Goal: Information Seeking & Learning: Learn about a topic

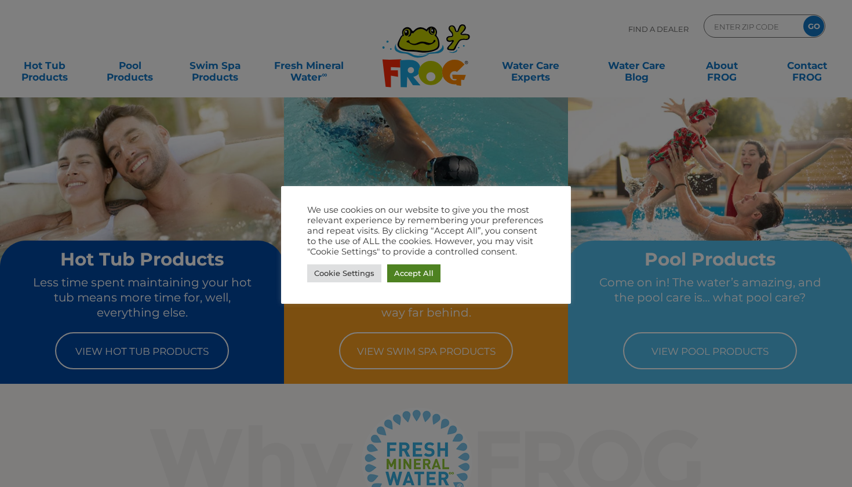
click at [412, 265] on link "Accept All" at bounding box center [413, 273] width 53 height 18
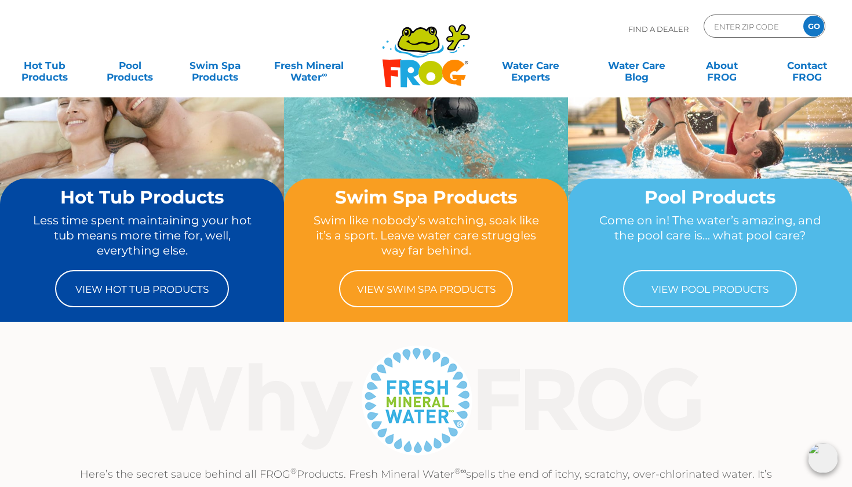
scroll to position [82, 0]
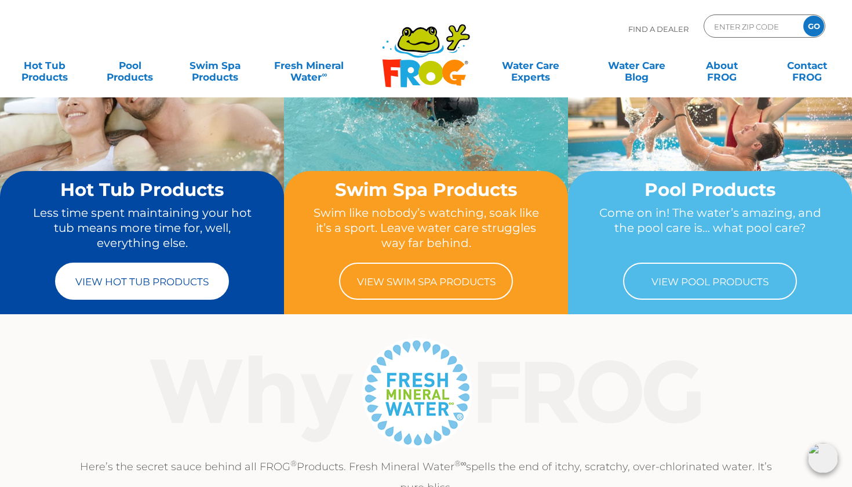
click at [147, 269] on link "View Hot Tub Products" at bounding box center [142, 280] width 174 height 37
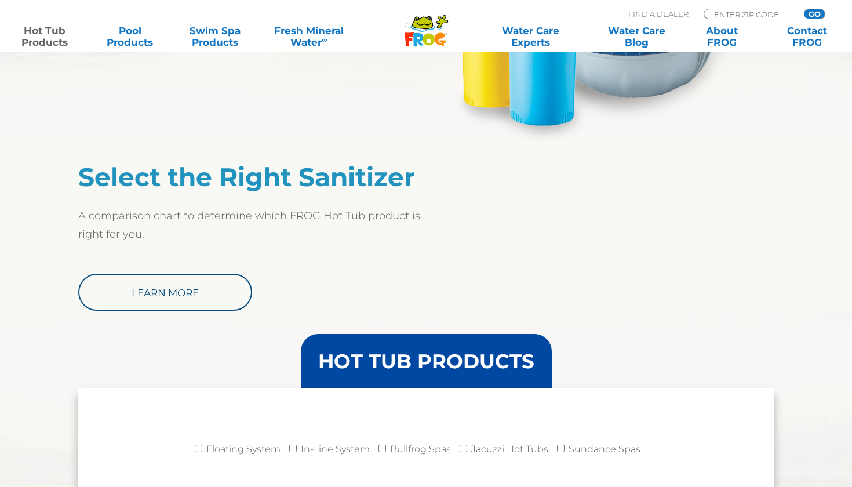
scroll to position [859, 0]
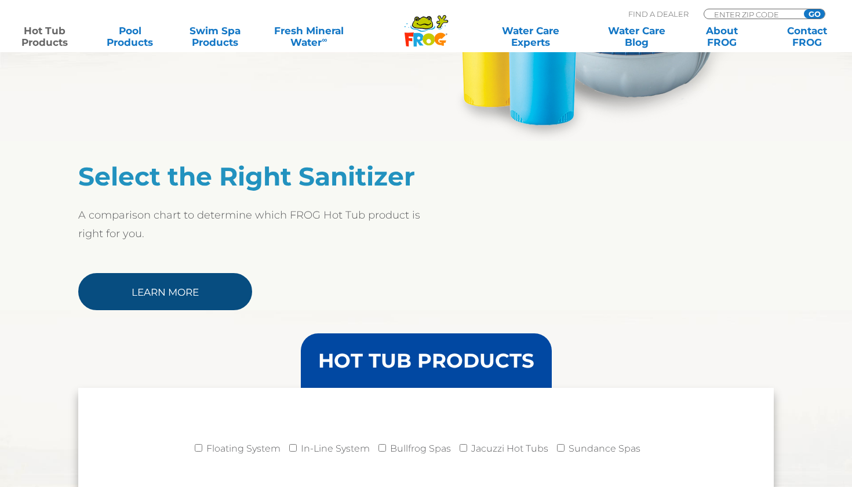
click at [223, 296] on link "Learn More" at bounding box center [165, 291] width 174 height 37
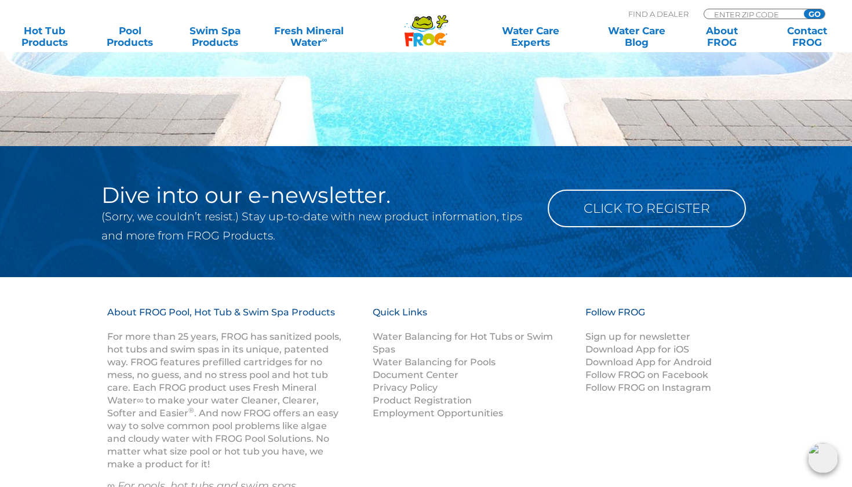
scroll to position [1424, 0]
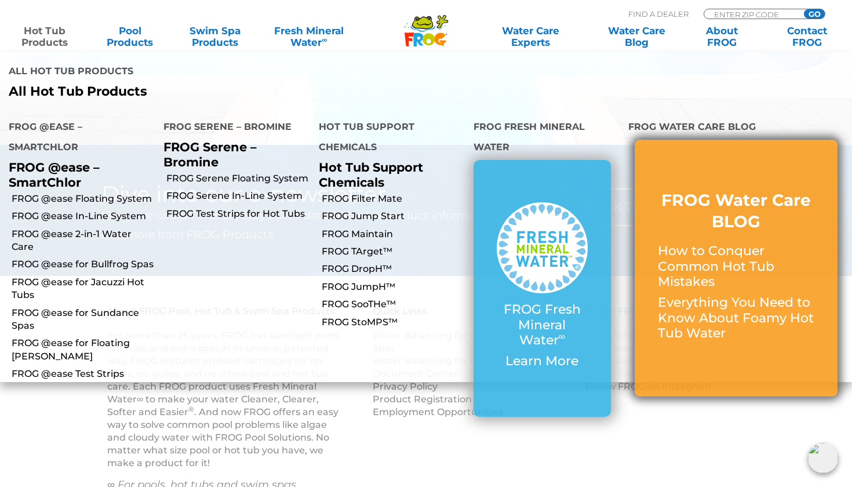
click at [722, 189] on link "FROG Water Care BLOG How to Conquer Common Hot Tub Mistakes Everything You Need…" at bounding box center [736, 267] width 156 height 157
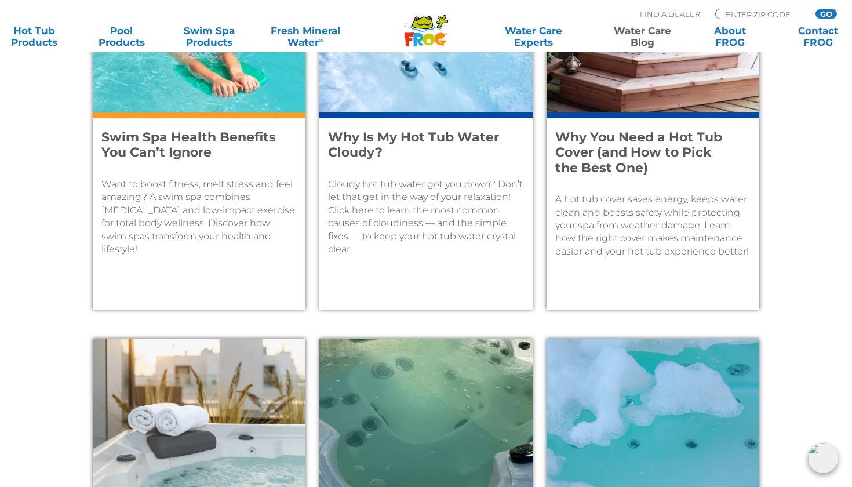
scroll to position [971, 0]
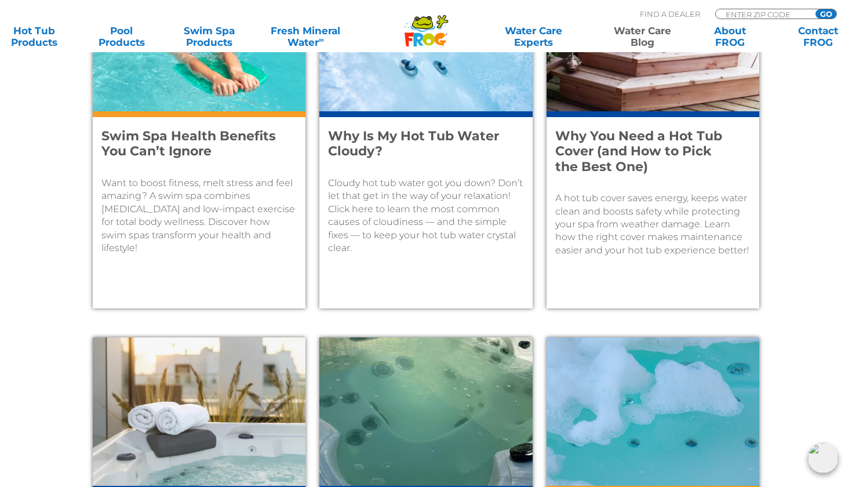
click at [467, 210] on p "Cloudy hot tub water got you down? Don’t let that get in the way of your relaxa…" at bounding box center [425, 216] width 195 height 78
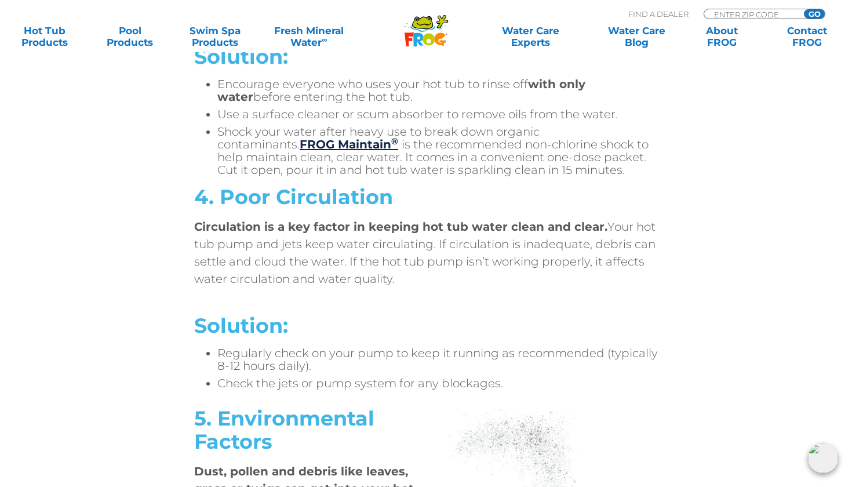
scroll to position [2818, 0]
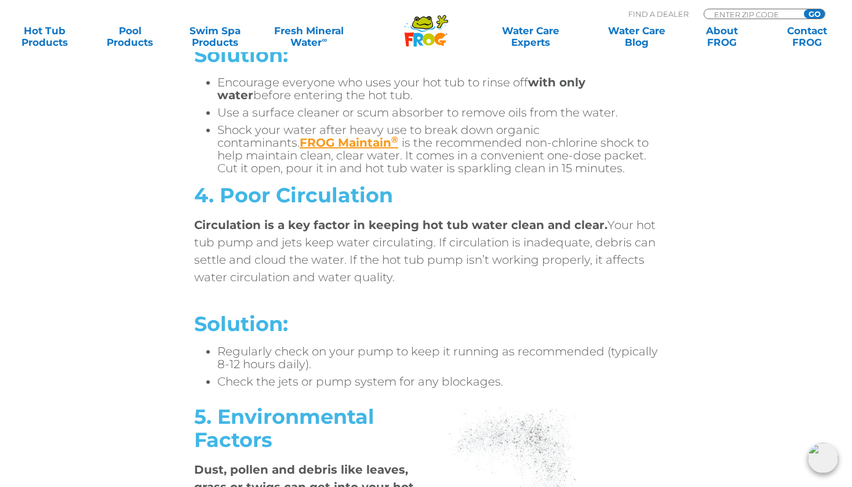
click at [302, 141] on link "FROG Maintain ®" at bounding box center [349, 143] width 99 height 14
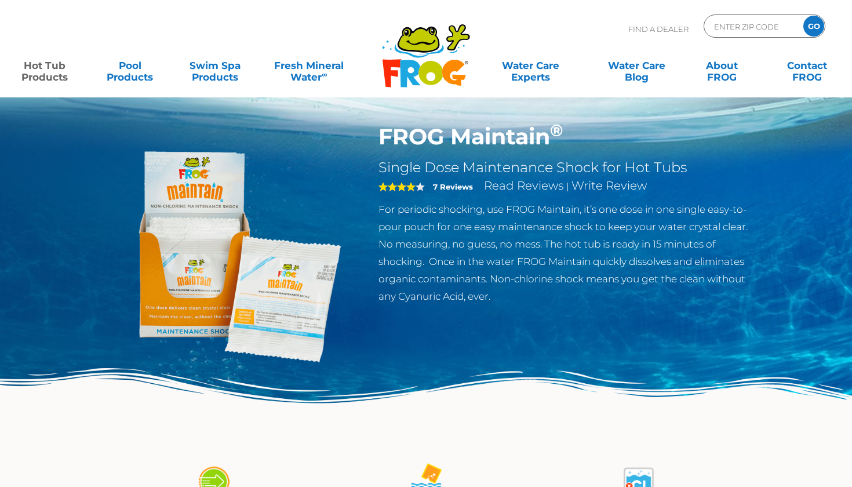
scroll to position [0, 2]
